Goal: Find specific page/section

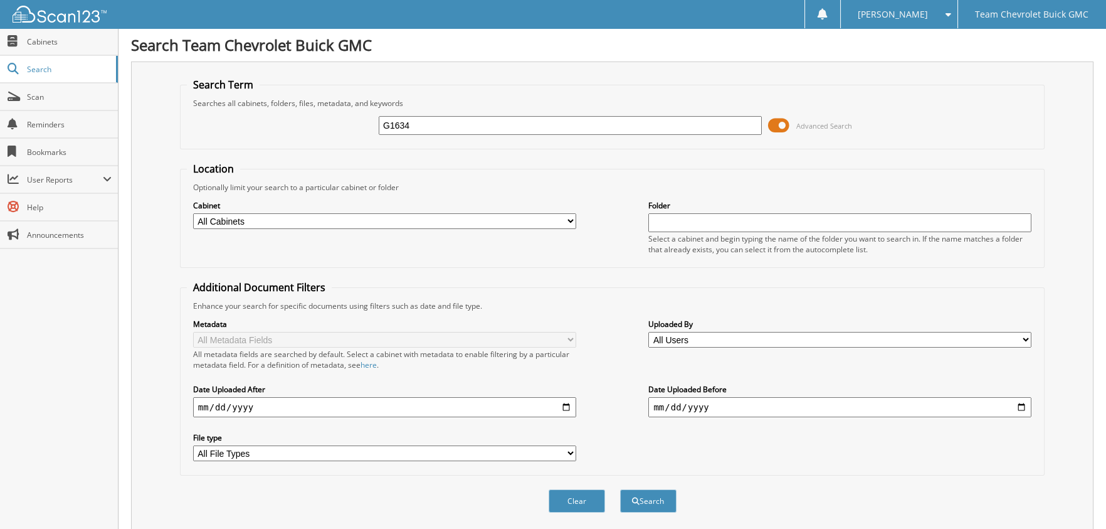
type input "G1634"
click at [620, 489] on button "Search" at bounding box center [648, 500] width 56 height 23
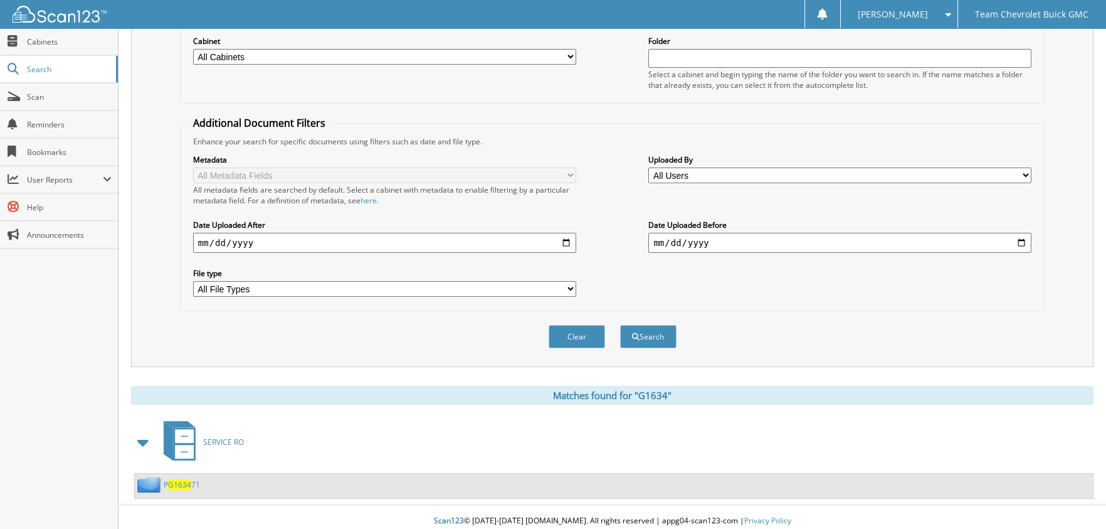
scroll to position [166, 0]
click at [142, 441] on span at bounding box center [144, 440] width 18 height 23
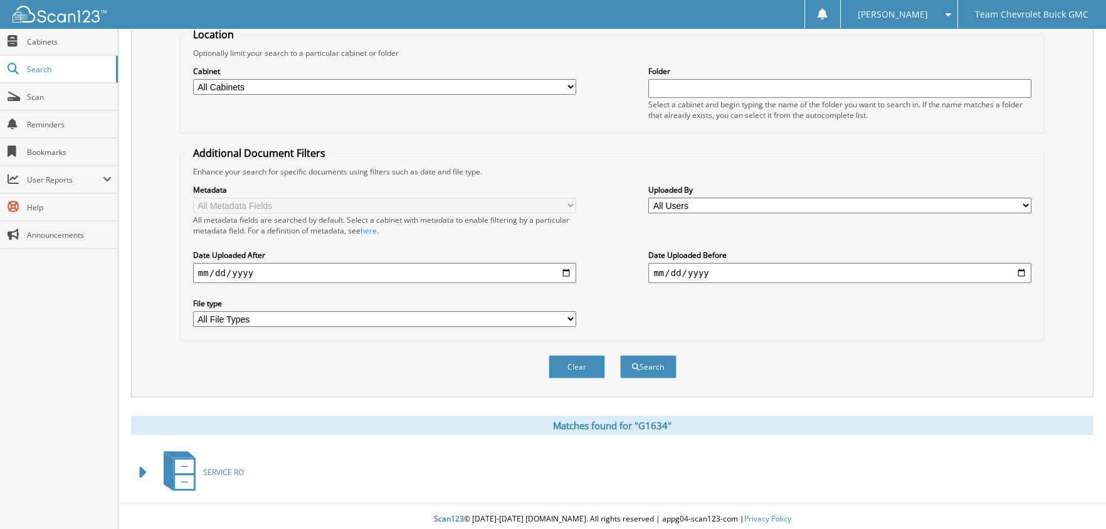
scroll to position [0, 0]
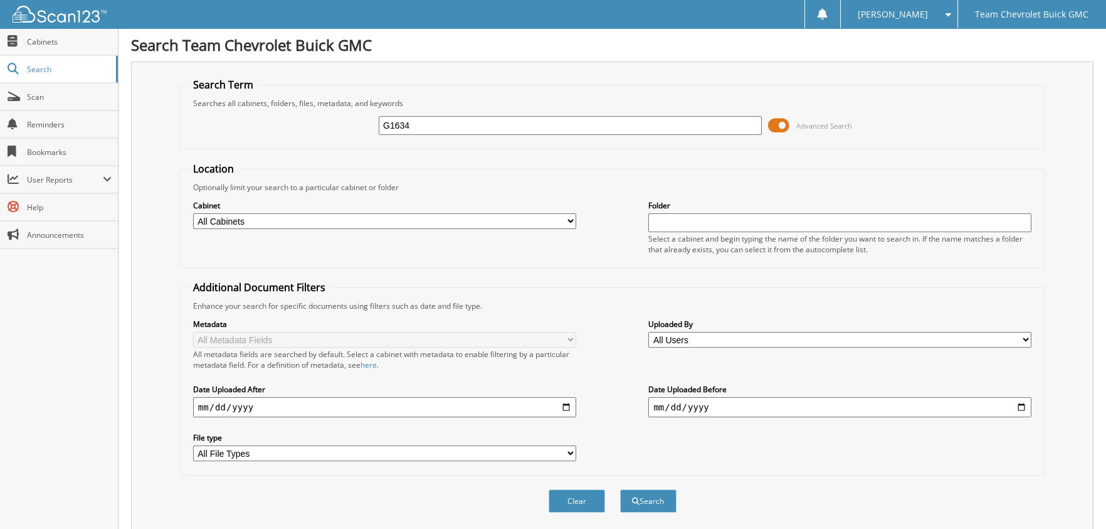
drag, startPoint x: 515, startPoint y: 119, endPoint x: 283, endPoint y: 112, distance: 232.1
click at [283, 112] on div "G1634 Advanced Search" at bounding box center [612, 125] width 851 height 34
type input "TEAM CHEVROLET"
click at [620, 489] on button "Search" at bounding box center [648, 500] width 56 height 23
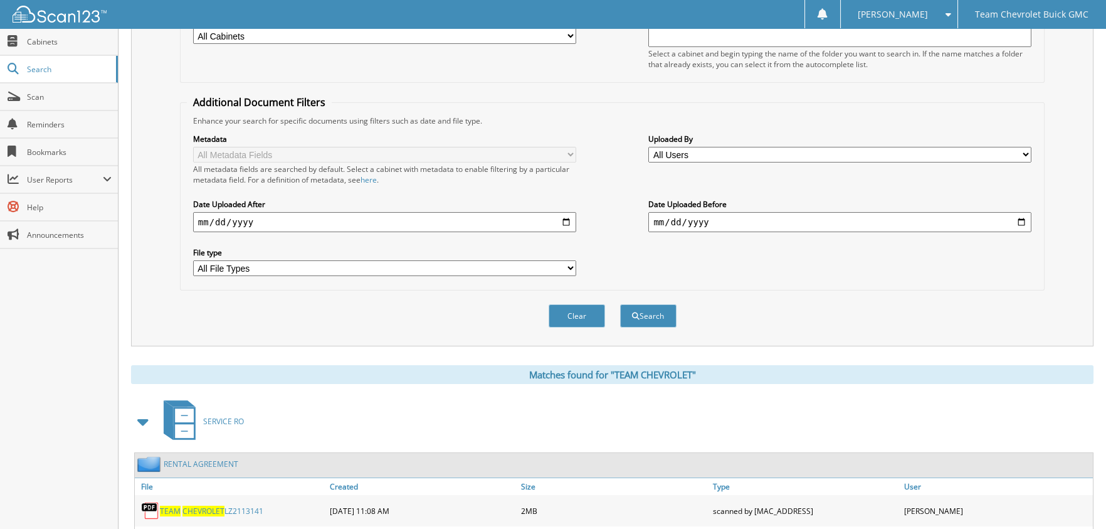
scroll to position [439, 0]
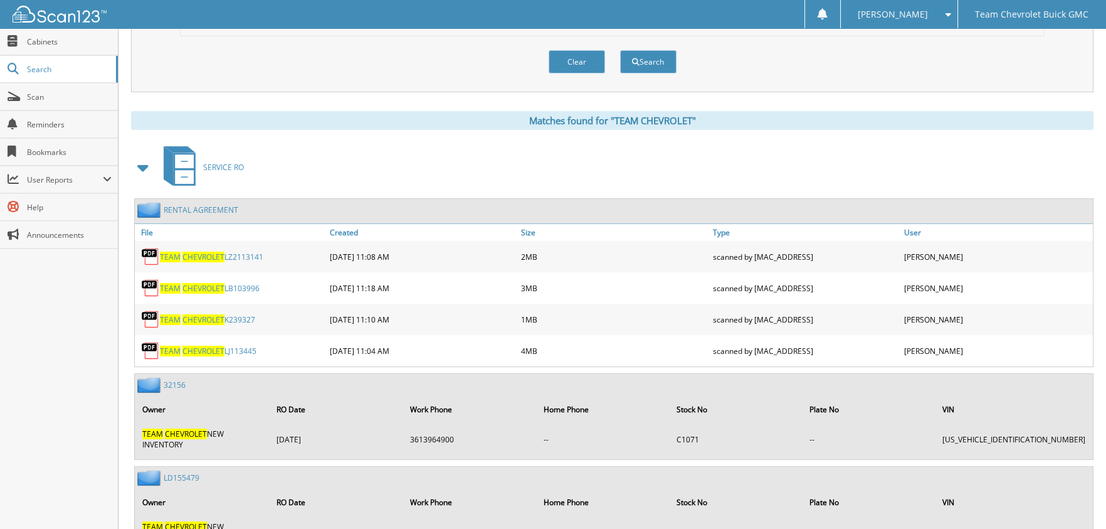
click at [152, 159] on span at bounding box center [143, 167] width 25 height 30
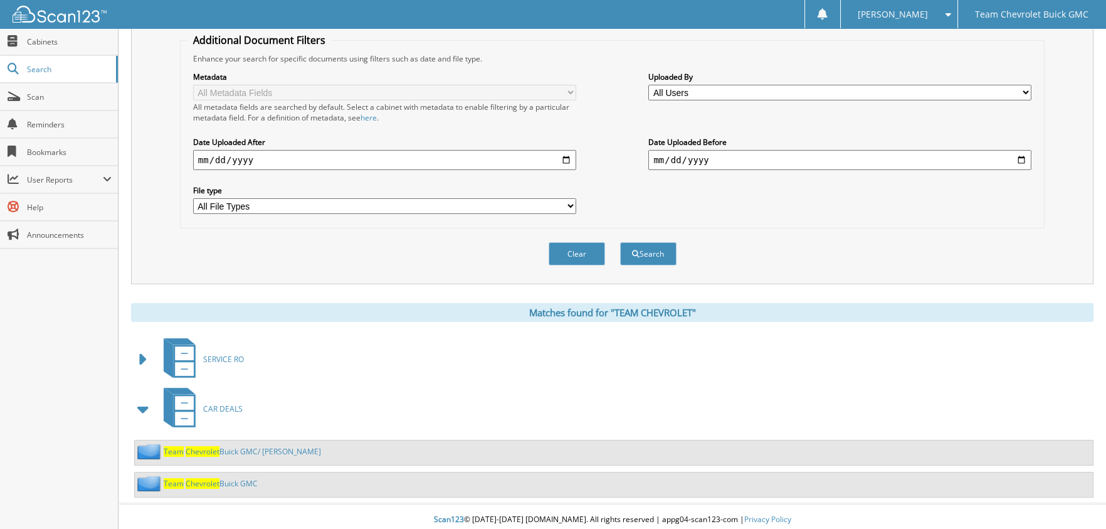
click at [238, 478] on link "Team Chevrolet Buick GMC" at bounding box center [211, 483] width 94 height 11
